Goal: Information Seeking & Learning: Learn about a topic

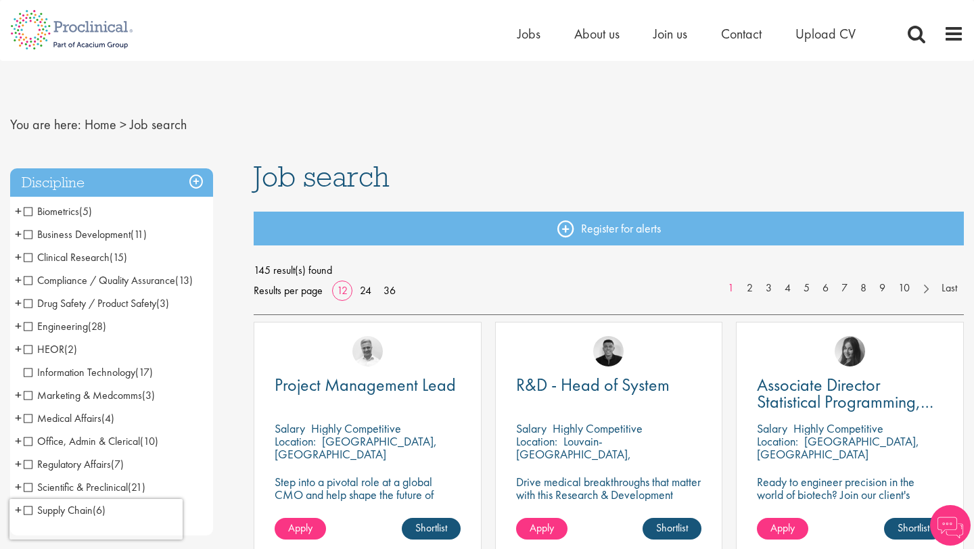
click at [32, 260] on span "Clinical Research" at bounding box center [67, 257] width 86 height 14
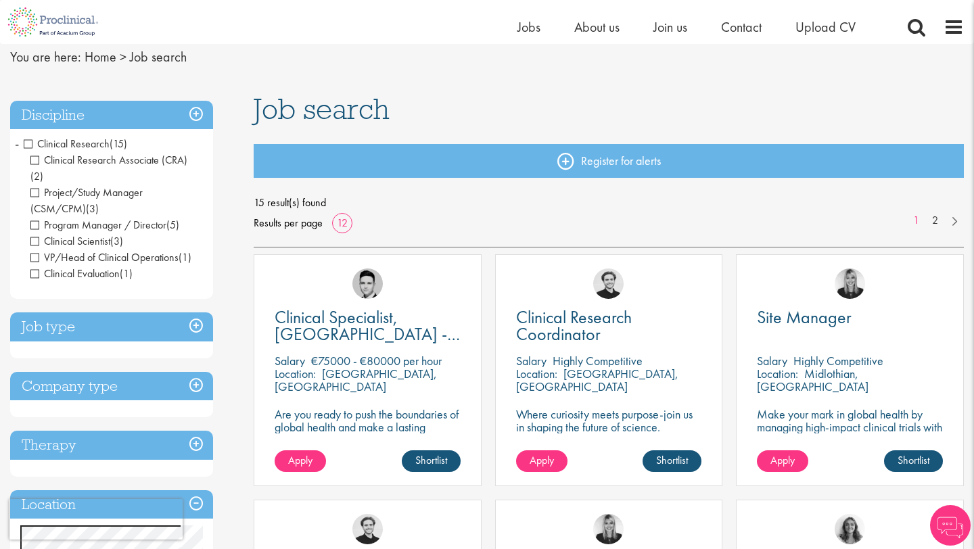
click at [196, 113] on h3 "Discipline" at bounding box center [111, 115] width 203 height 29
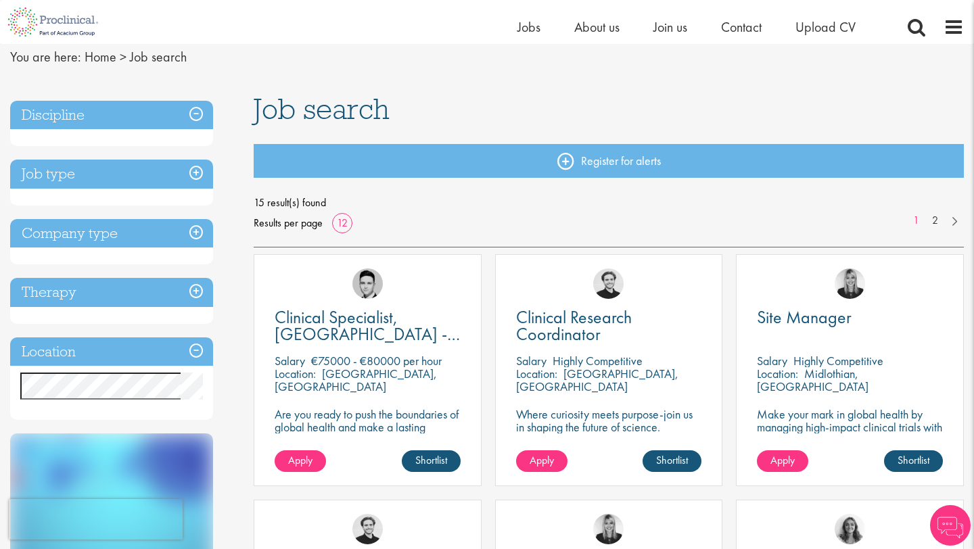
click at [196, 113] on h3 "Discipline" at bounding box center [111, 115] width 203 height 29
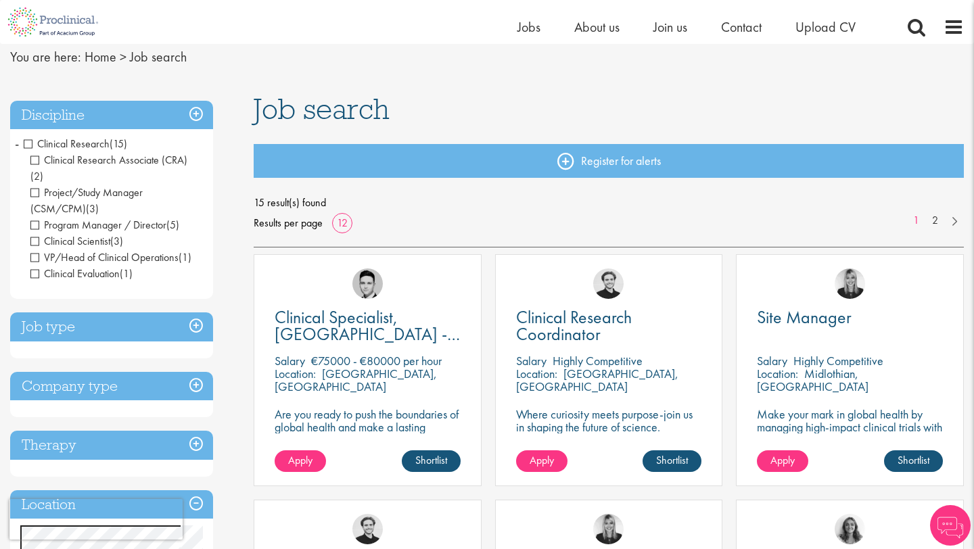
click at [29, 144] on span "Clinical Research" at bounding box center [67, 144] width 86 height 14
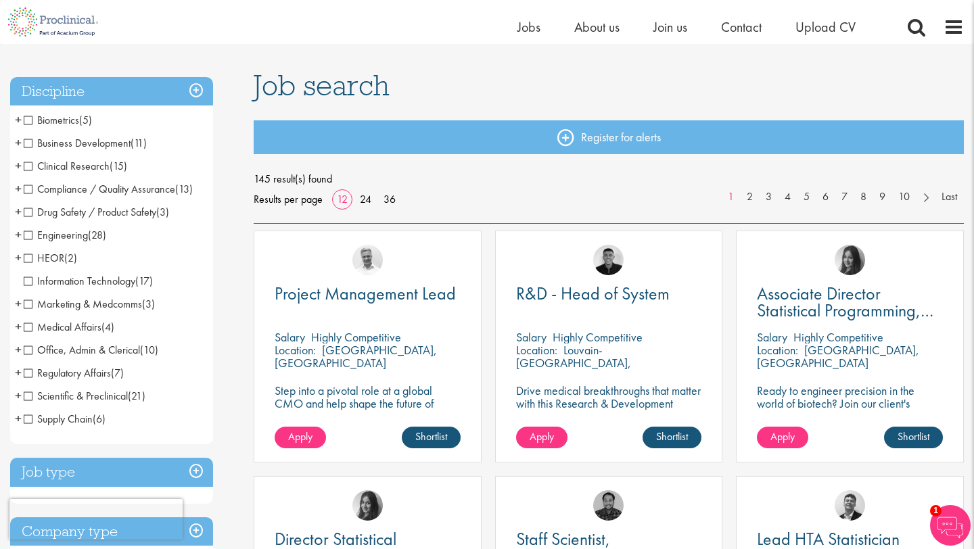
scroll to position [72, 0]
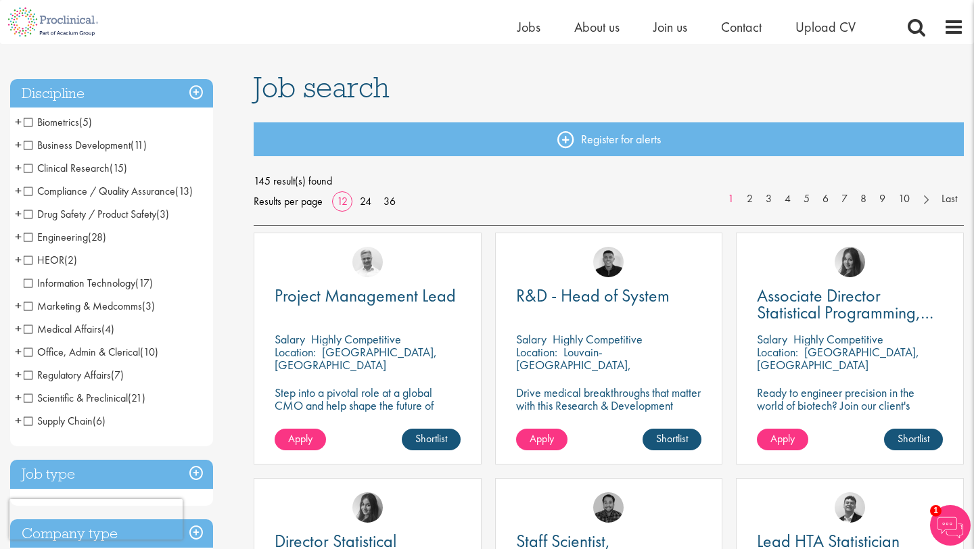
click at [60, 482] on h3 "Job type" at bounding box center [111, 474] width 203 height 29
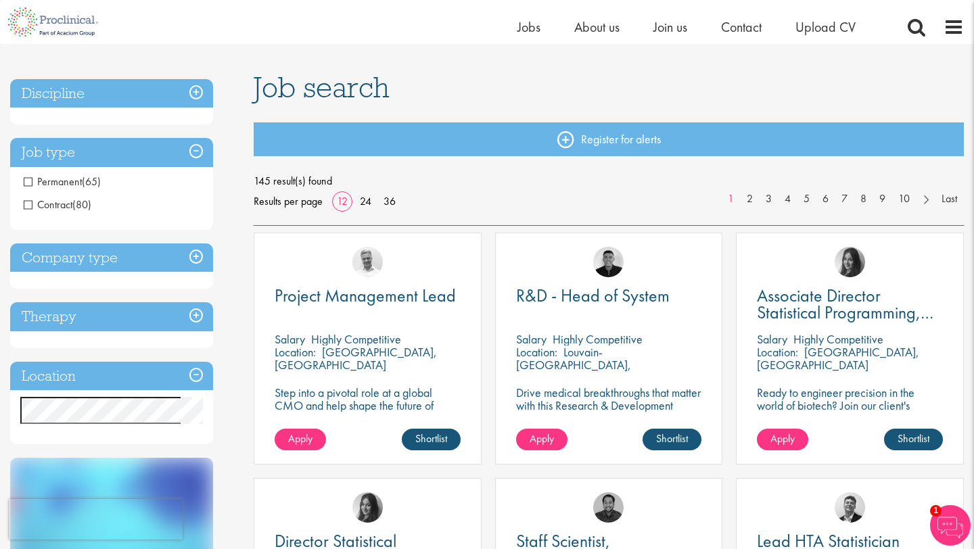
click at [87, 261] on h3 "Company type" at bounding box center [111, 258] width 203 height 29
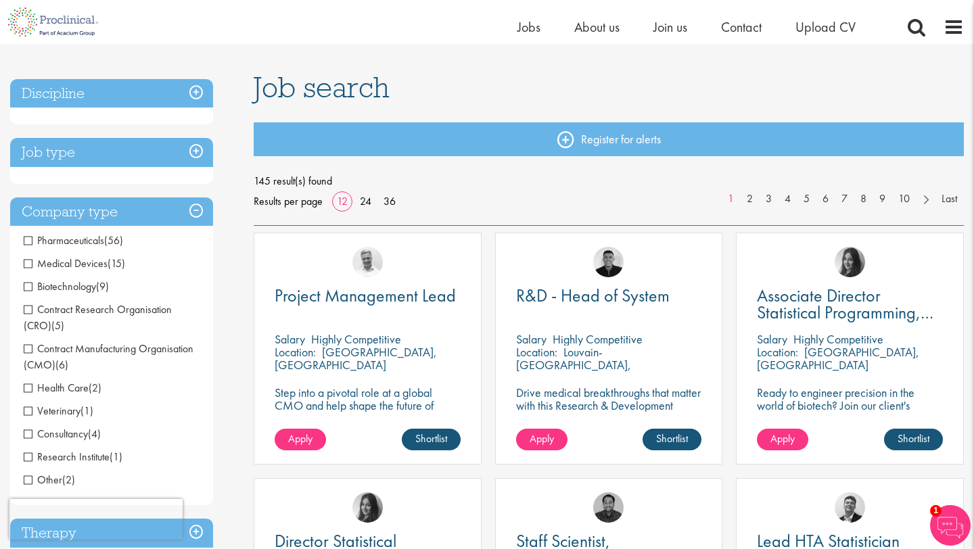
click at [134, 98] on h3 "Discipline" at bounding box center [111, 93] width 203 height 29
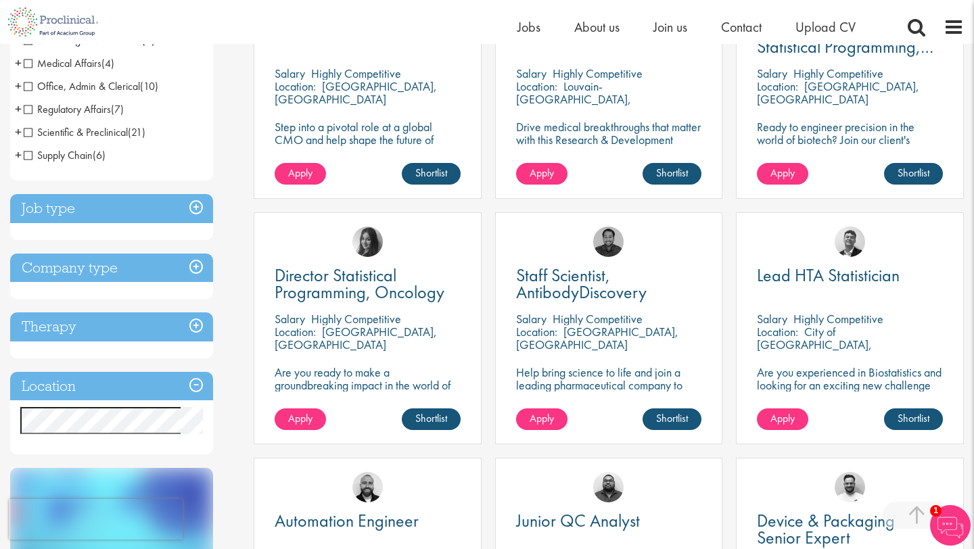
scroll to position [478, 0]
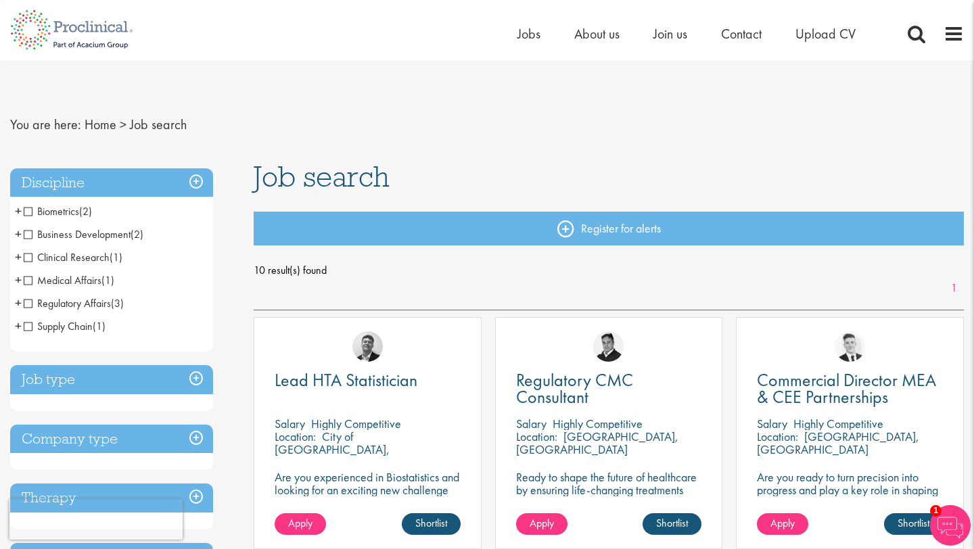
click at [29, 256] on span "Clinical Research" at bounding box center [67, 257] width 86 height 14
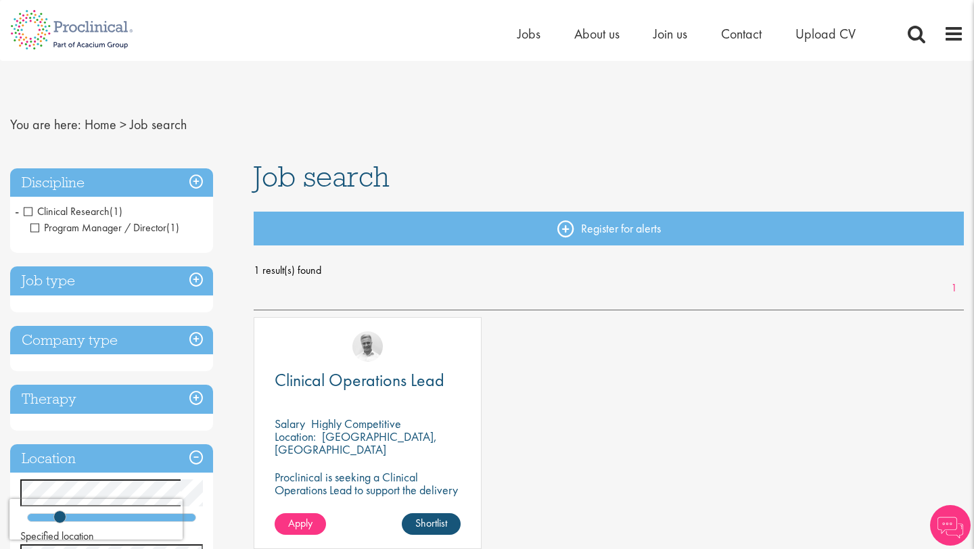
click at [55, 283] on h3 "Job type" at bounding box center [111, 281] width 203 height 29
